Goal: Task Accomplishment & Management: Complete application form

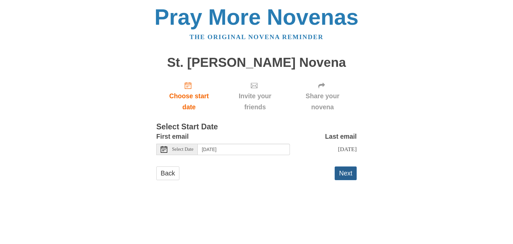
click at [349, 177] on button "Next" at bounding box center [346, 173] width 22 height 14
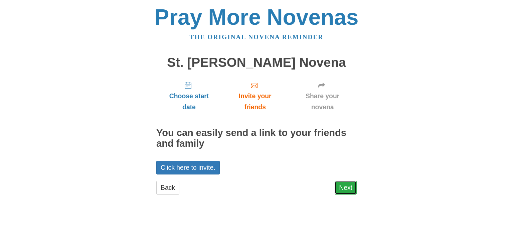
click at [348, 193] on link "Next" at bounding box center [346, 188] width 22 height 14
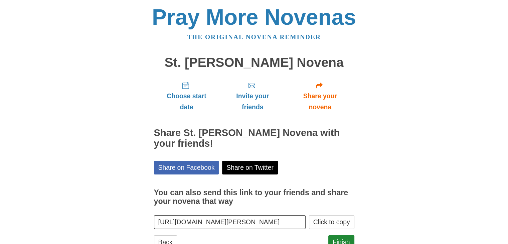
scroll to position [24, 0]
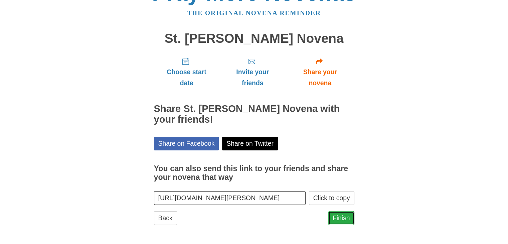
click at [336, 219] on link "Finish" at bounding box center [341, 218] width 26 height 14
